Goal: Information Seeking & Learning: Learn about a topic

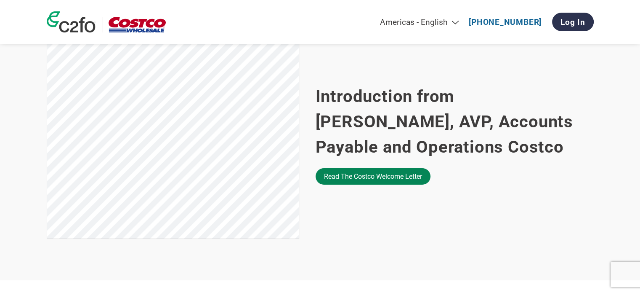
scroll to position [547, 0]
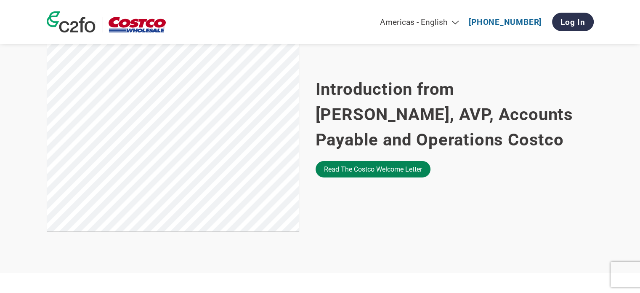
click at [352, 175] on link "Read the Costco welcome letter" at bounding box center [373, 169] width 115 height 16
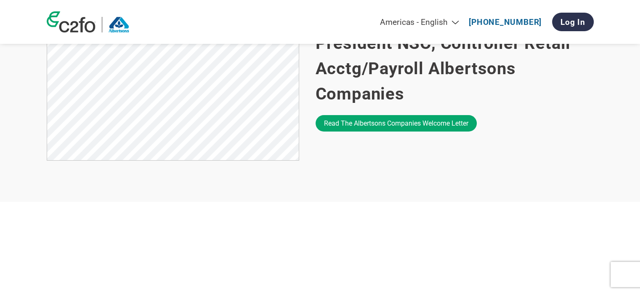
scroll to position [631, 0]
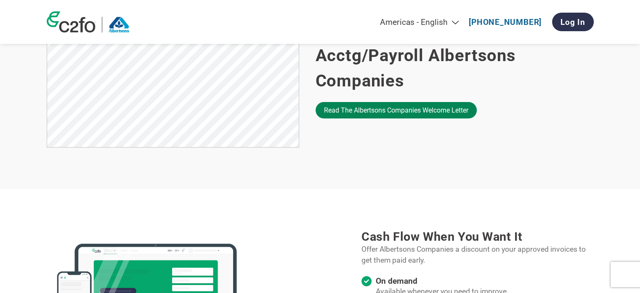
click at [356, 102] on link "Read the Albertsons Companies welcome letter" at bounding box center [396, 110] width 161 height 16
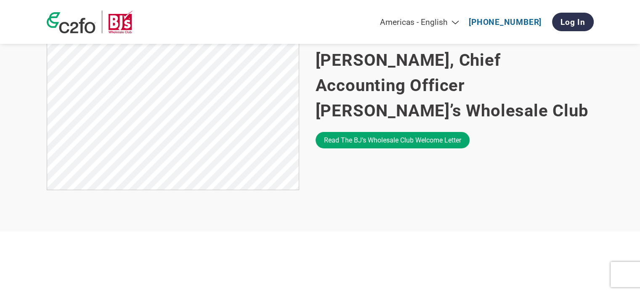
scroll to position [589, 0]
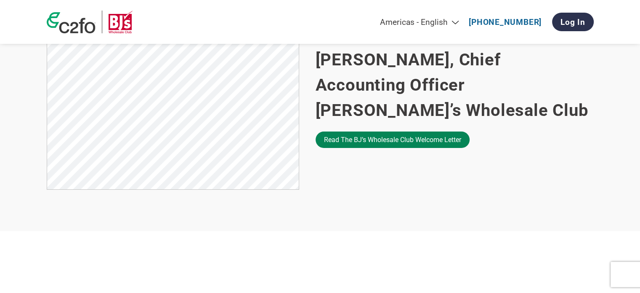
click at [364, 136] on link "Read the BJ’s Wholesale Club welcome letter" at bounding box center [393, 139] width 154 height 16
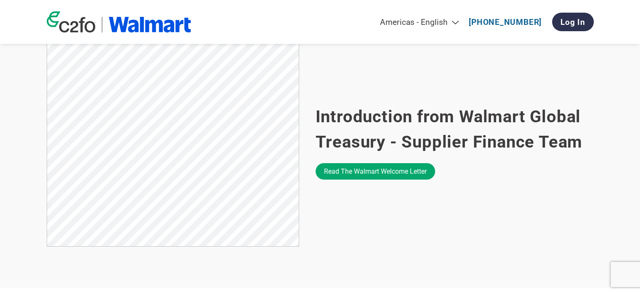
scroll to position [589, 0]
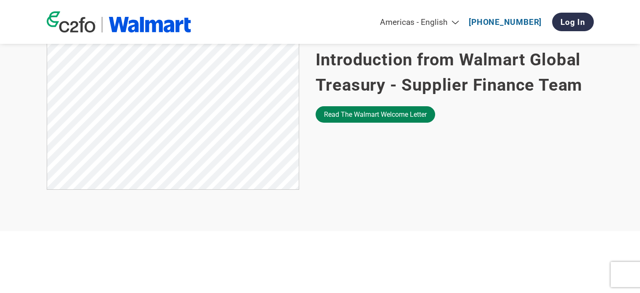
click at [344, 120] on link "Read the Walmart welcome letter" at bounding box center [376, 114] width 120 height 16
